Goal: Navigation & Orientation: Find specific page/section

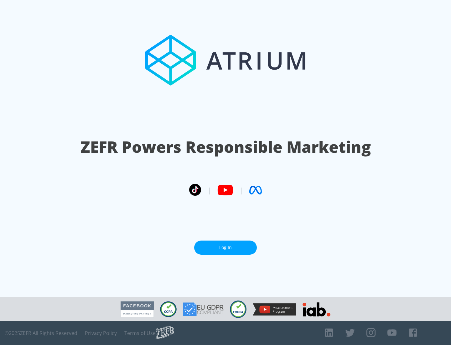
click at [226, 247] on link "Log In" at bounding box center [225, 247] width 63 height 14
